Goal: Task Accomplishment & Management: Manage account settings

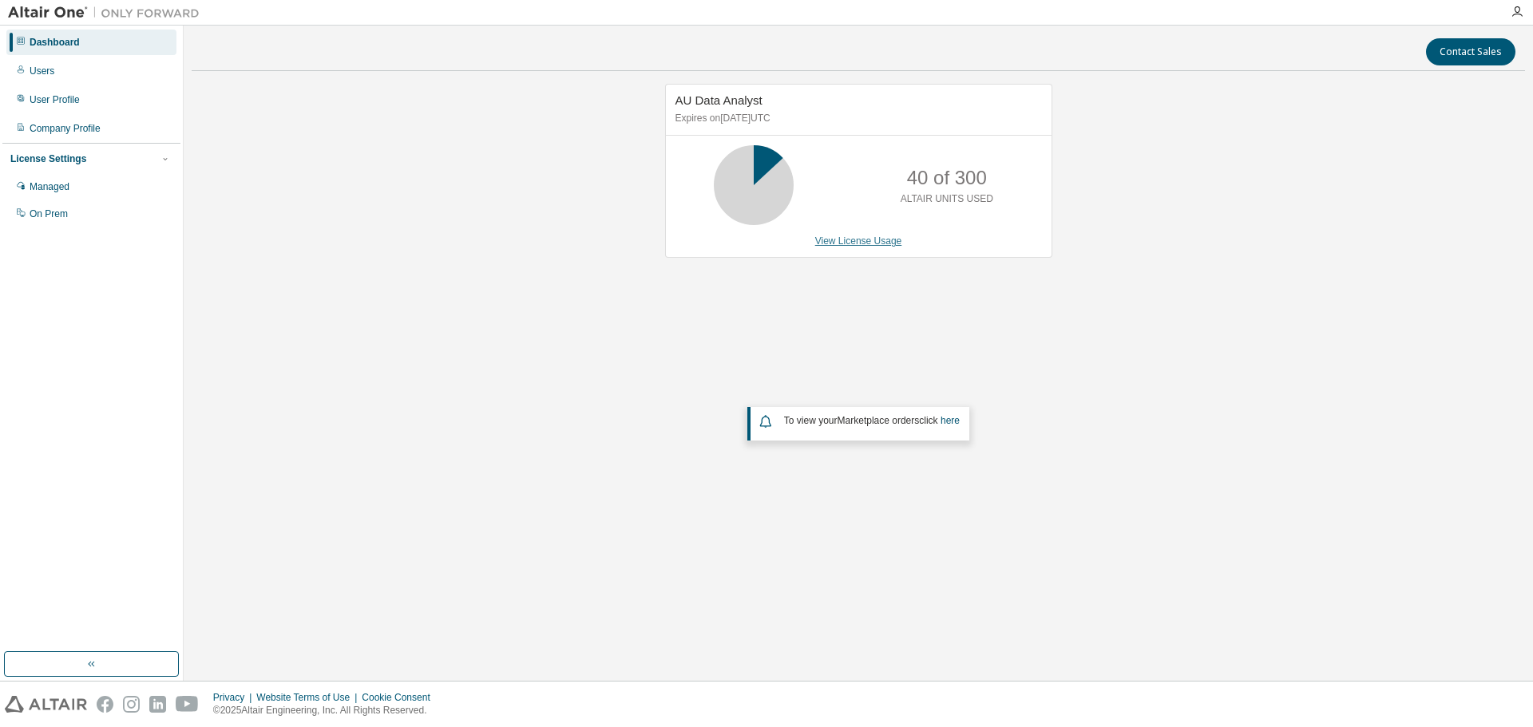
click at [840, 243] on link "View License Usage" at bounding box center [858, 241] width 87 height 11
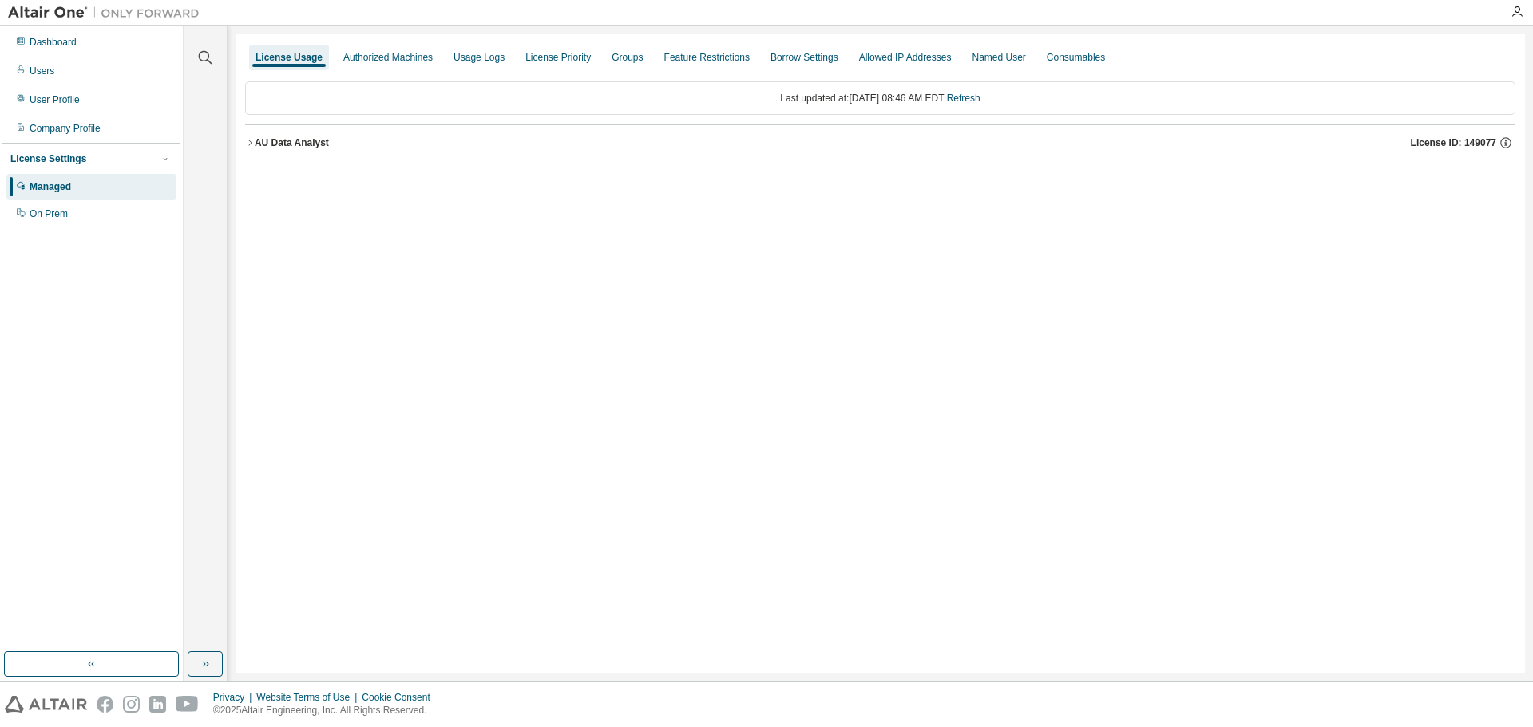
click at [248, 139] on icon "button" at bounding box center [250, 143] width 10 height 10
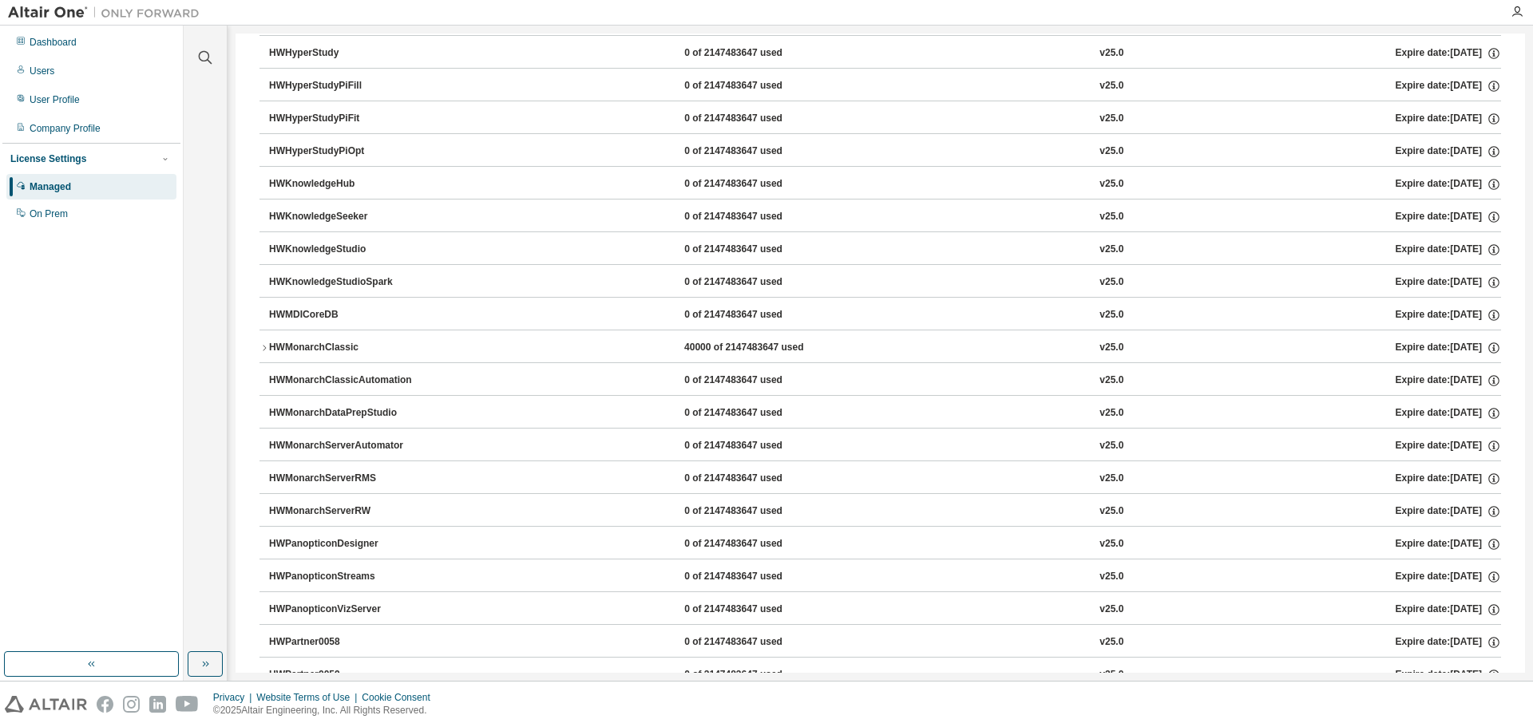
scroll to position [639, 0]
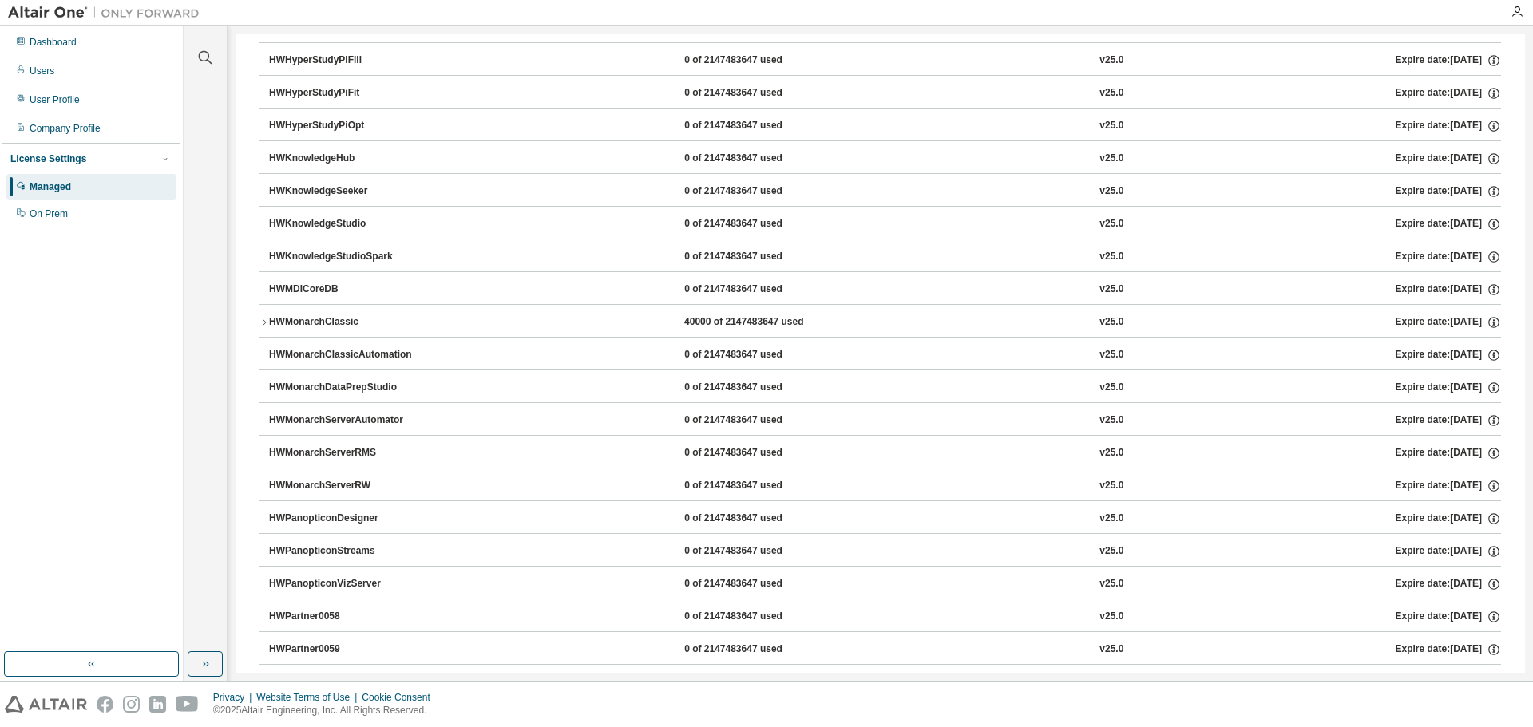
click at [265, 323] on icon "button" at bounding box center [265, 323] width 10 height 10
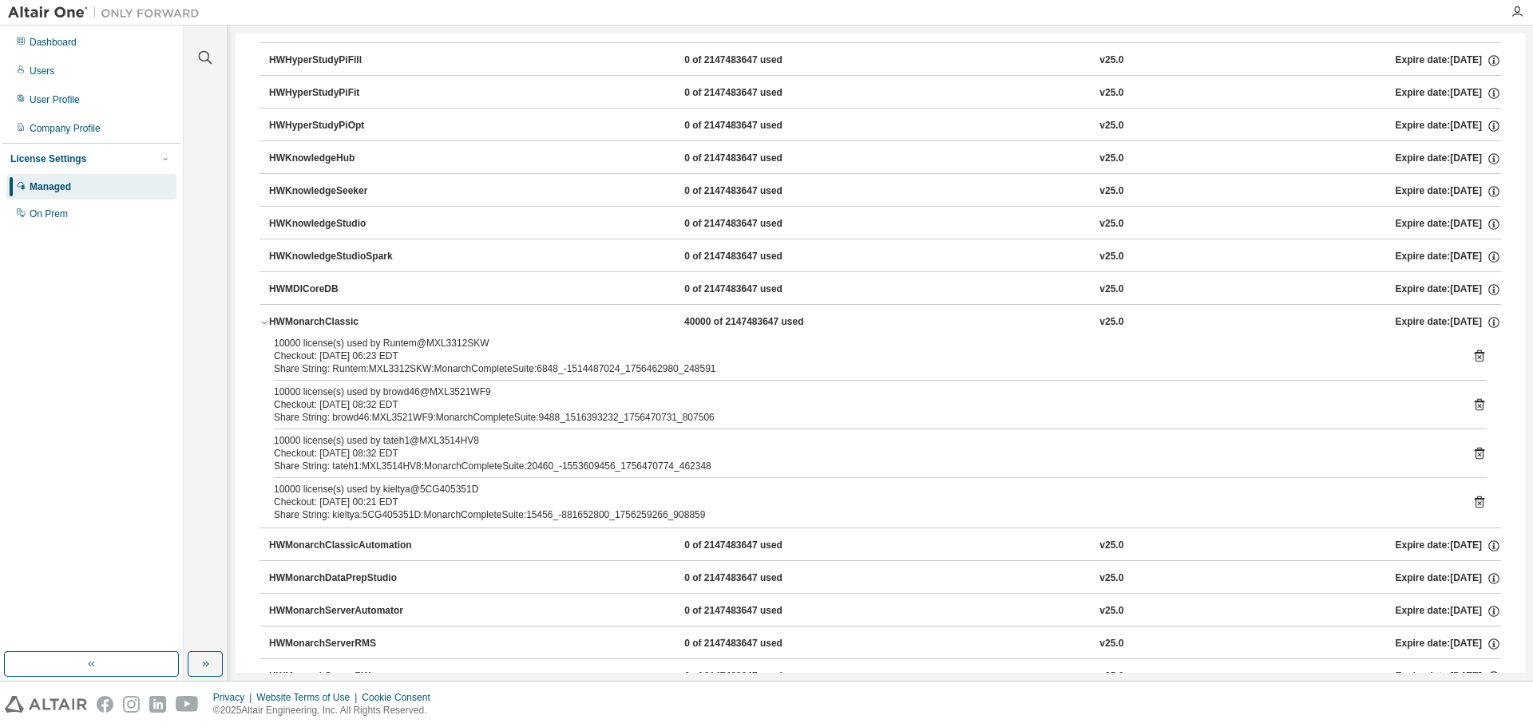
click at [265, 323] on icon "button" at bounding box center [265, 323] width 10 height 10
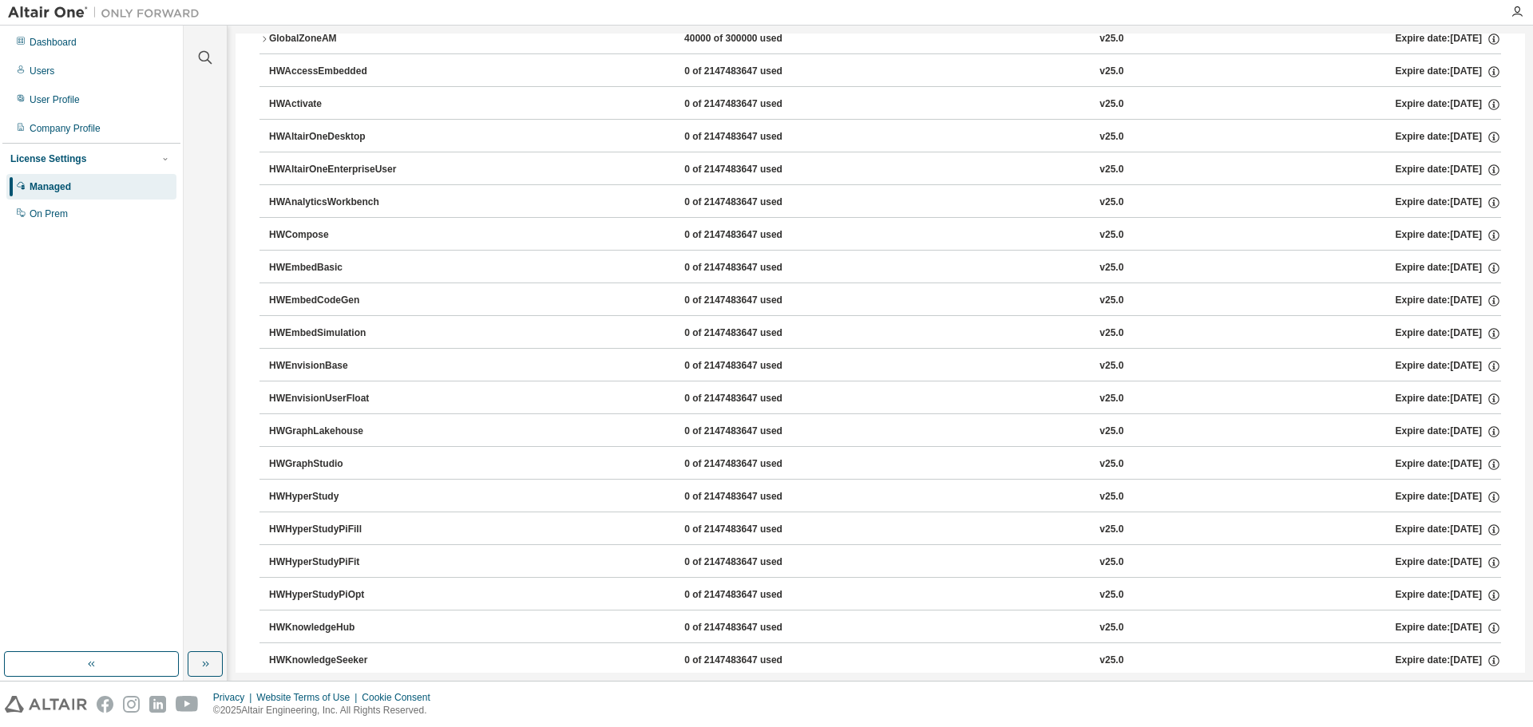
scroll to position [0, 0]
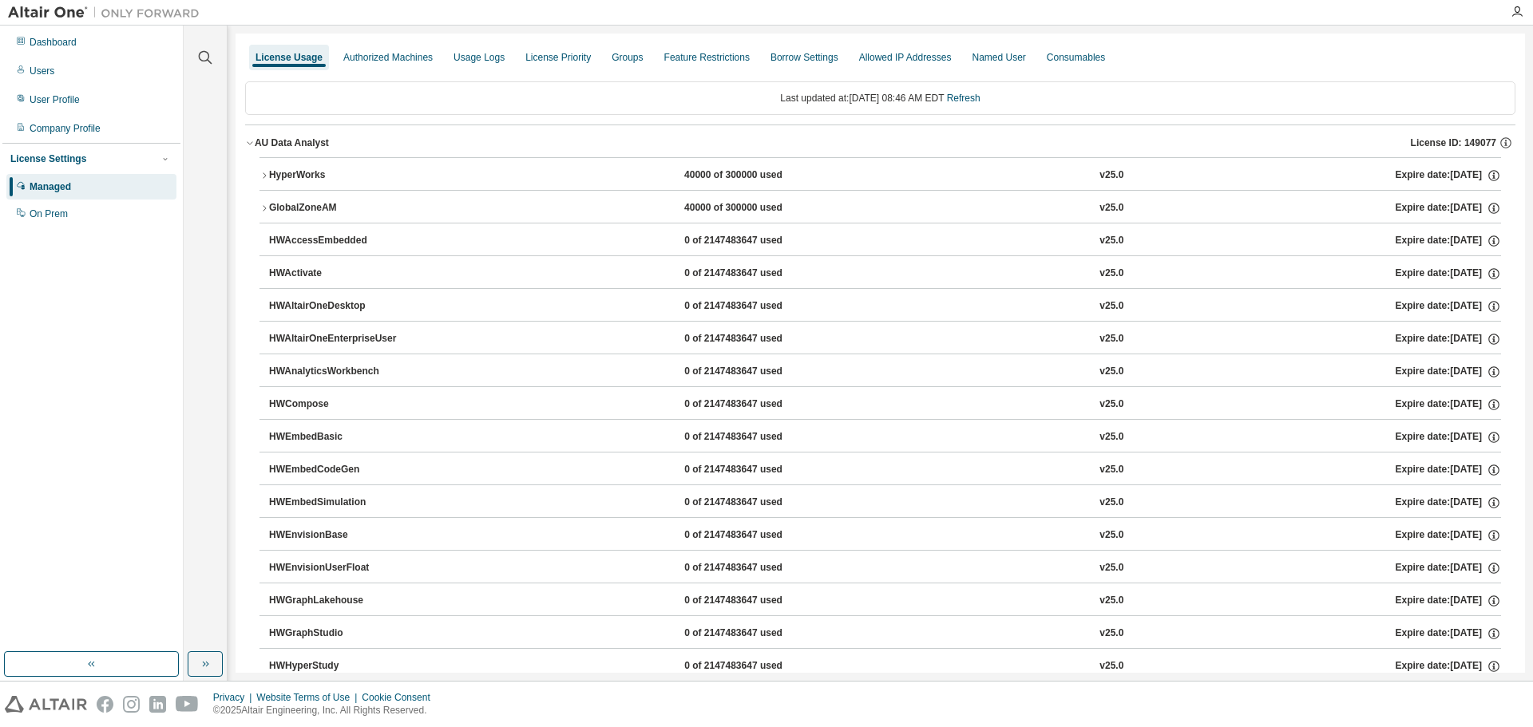
click at [252, 142] on icon "button" at bounding box center [250, 143] width 6 height 3
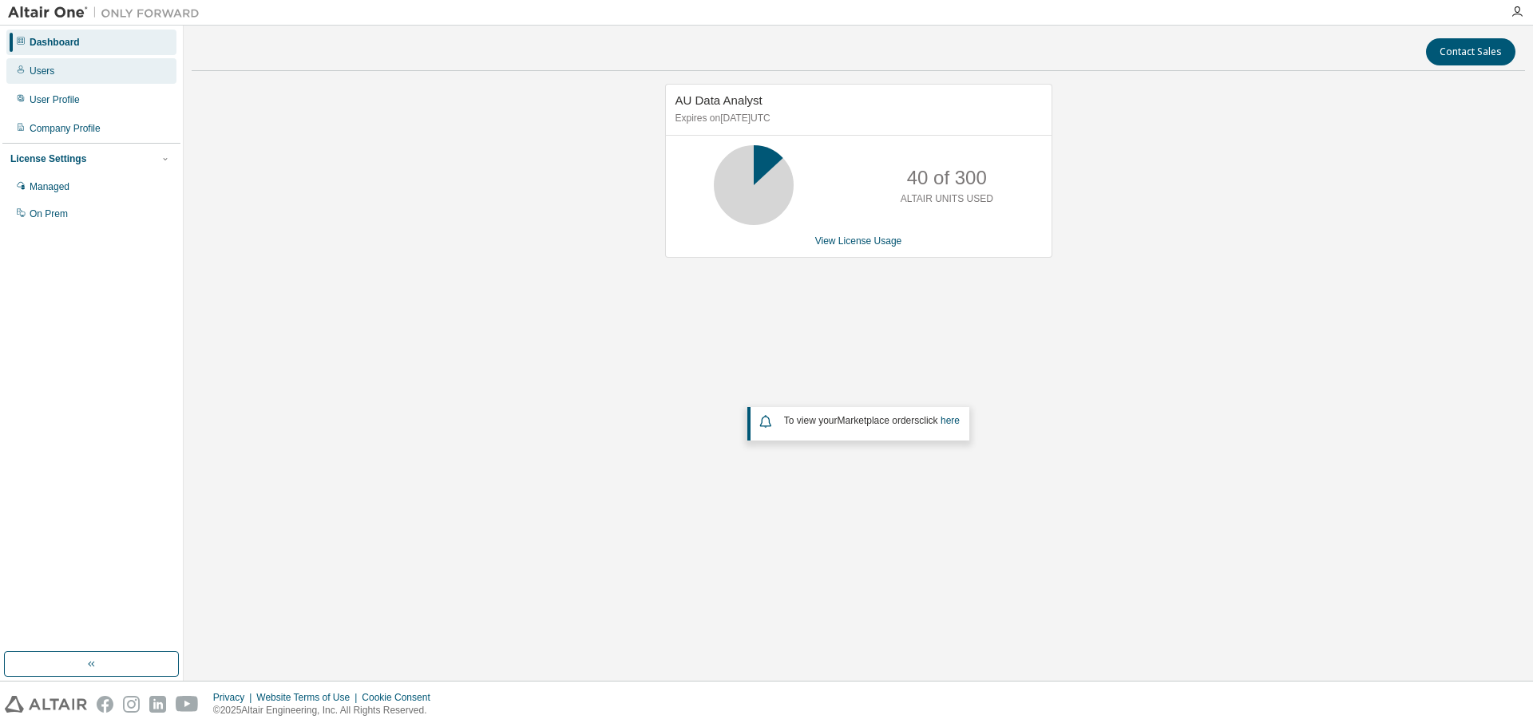
click at [63, 66] on div "Users" at bounding box center [91, 71] width 170 height 26
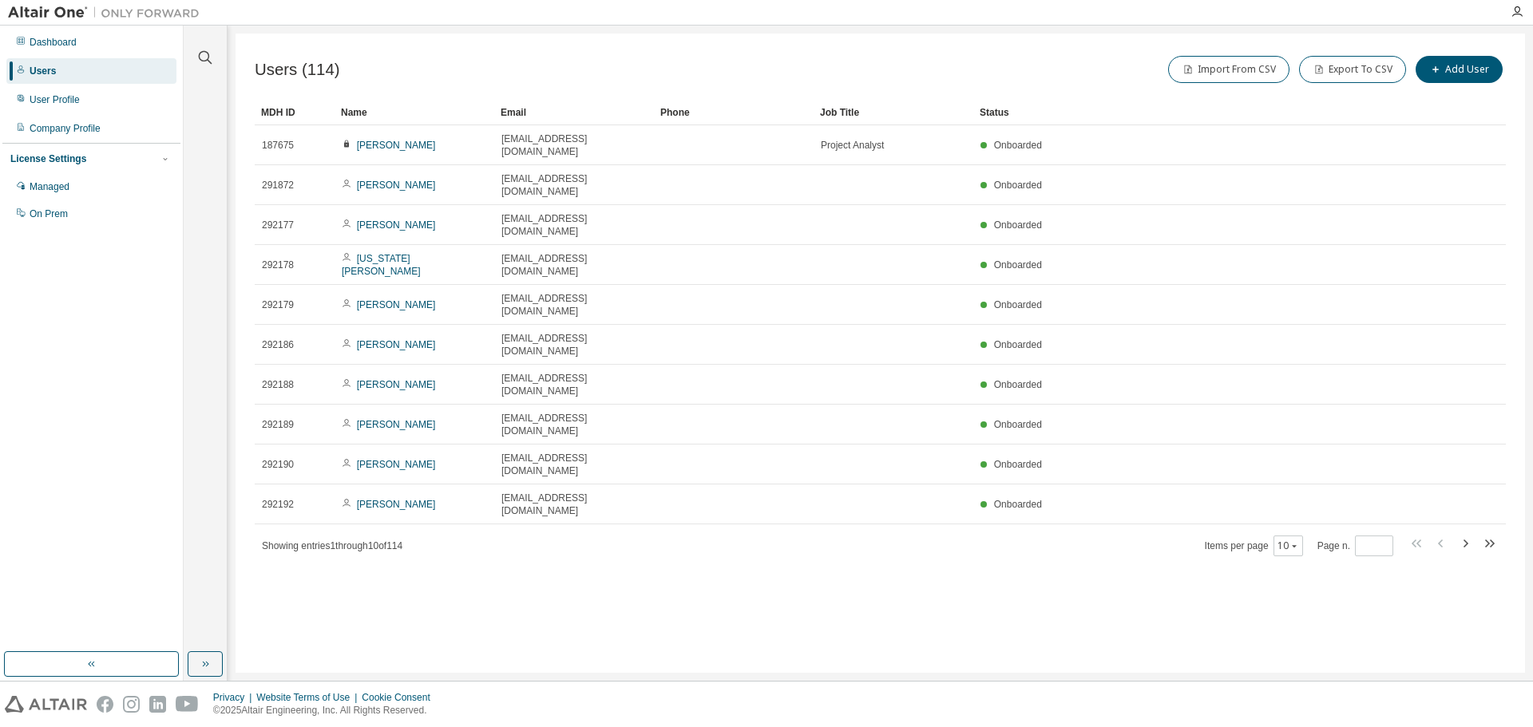
click at [418, 115] on div "Name" at bounding box center [414, 113] width 147 height 26
click at [417, 115] on div "Name" at bounding box center [414, 113] width 147 height 26
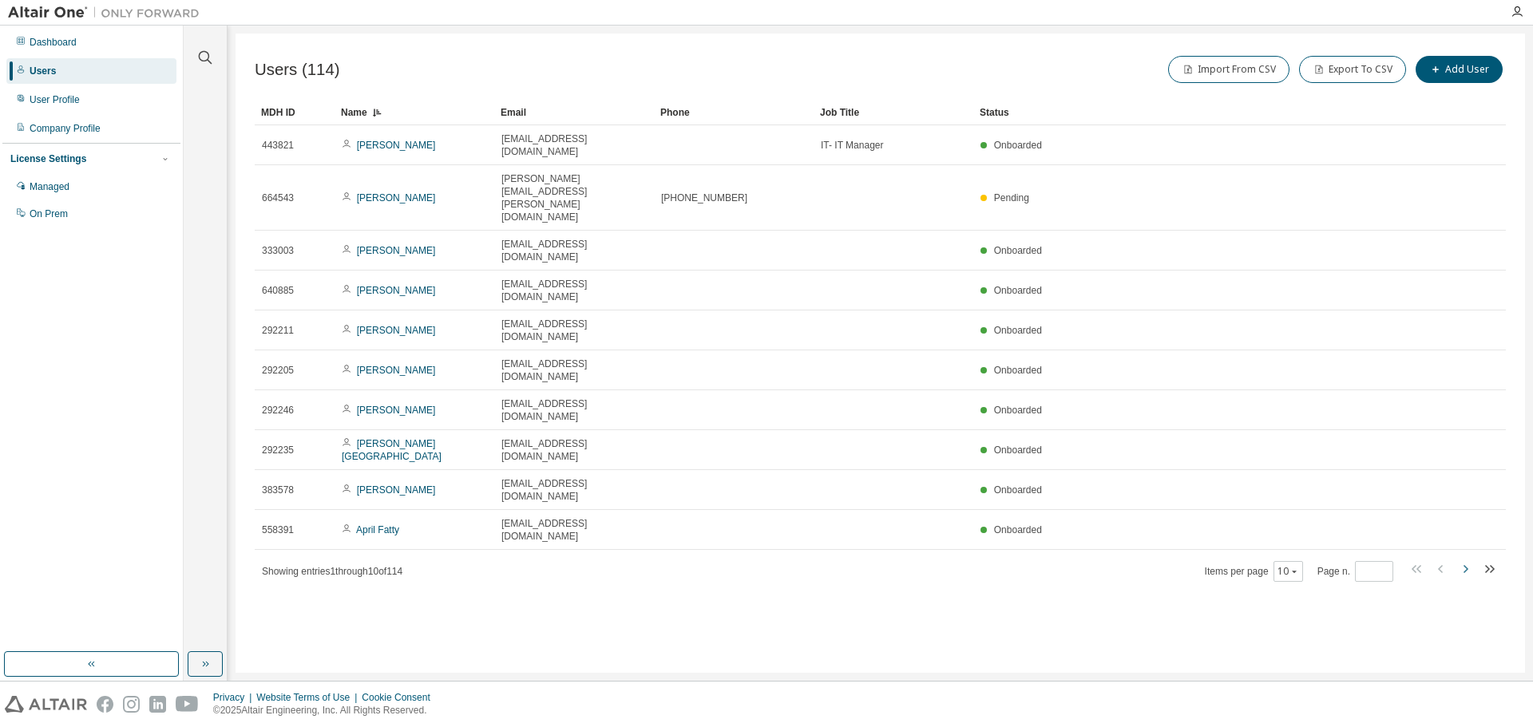
click at [1467, 565] on icon "button" at bounding box center [1466, 569] width 5 height 8
type input "*"
